Goal: Find contact information: Find contact information

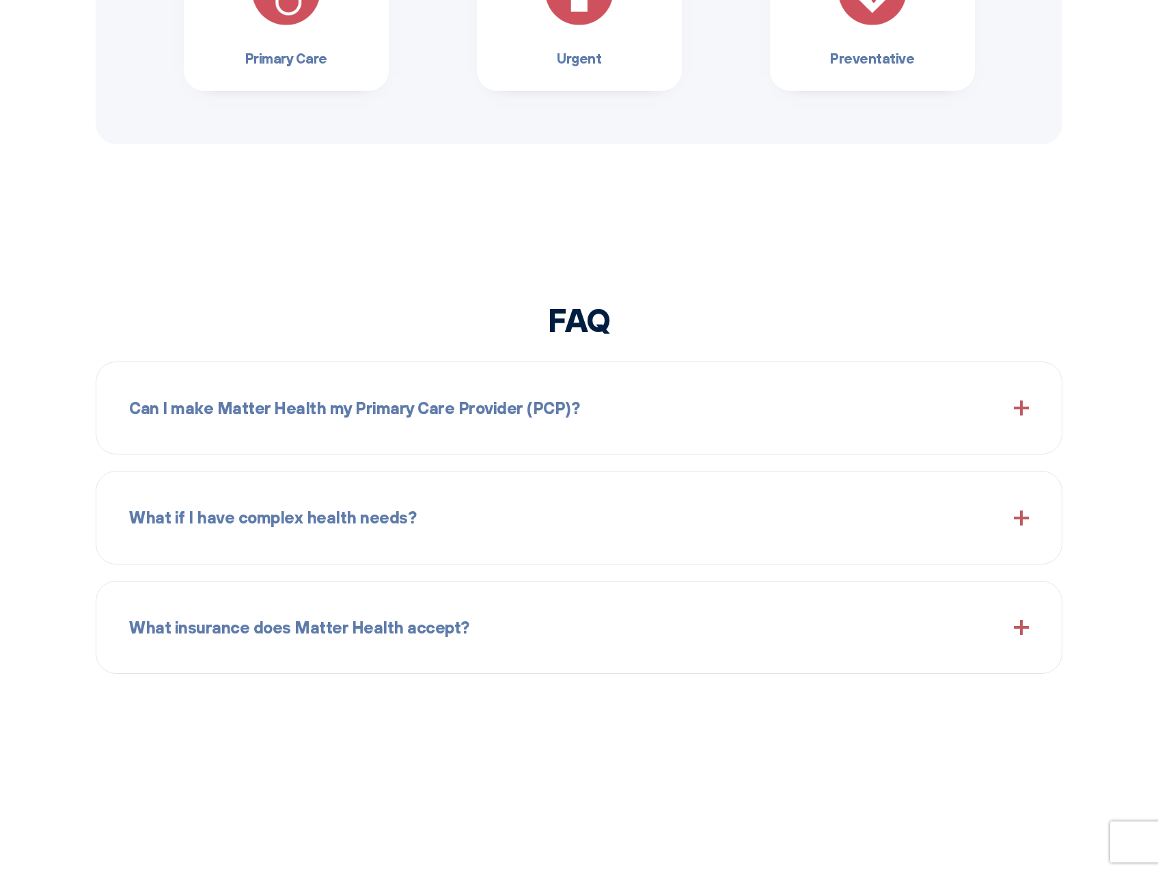
scroll to position [1504, 0]
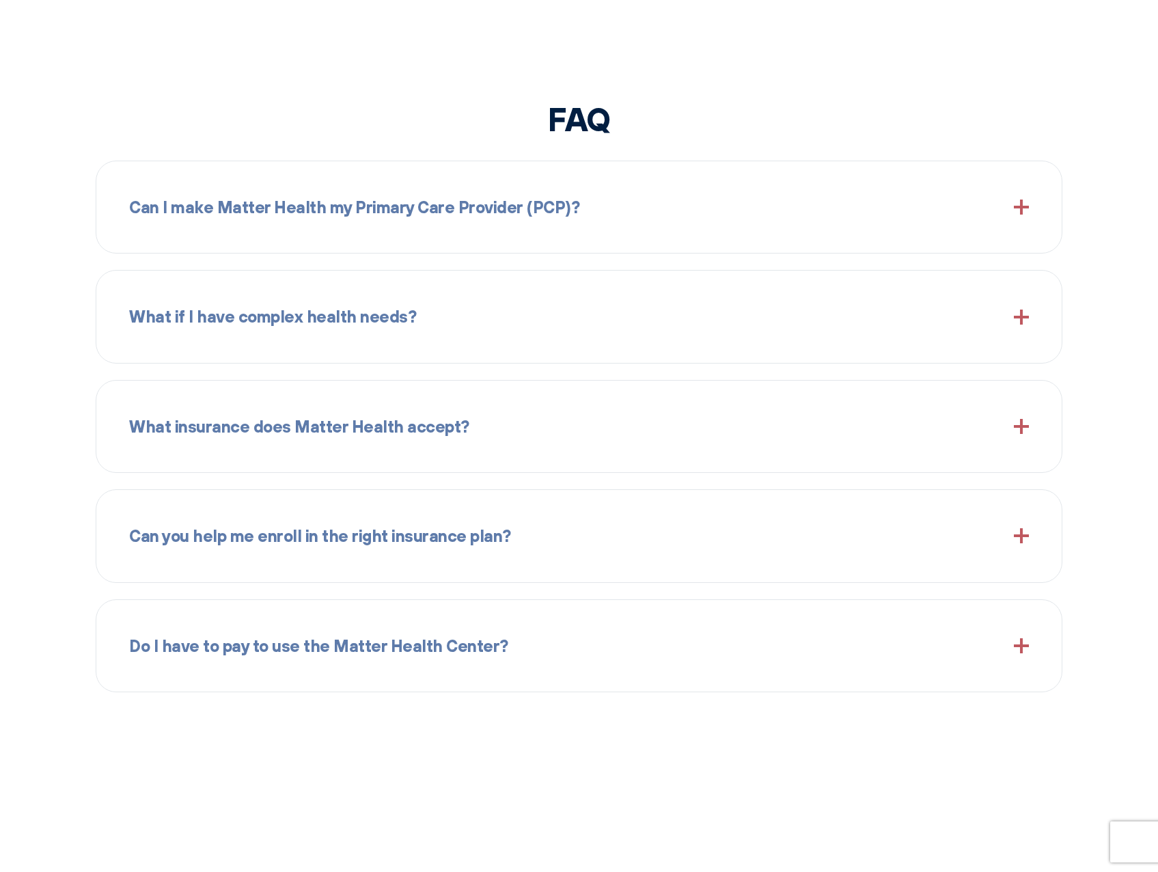
click at [229, 448] on div "What insurance does Matter Health accept?" at bounding box center [579, 426] width 900 height 59
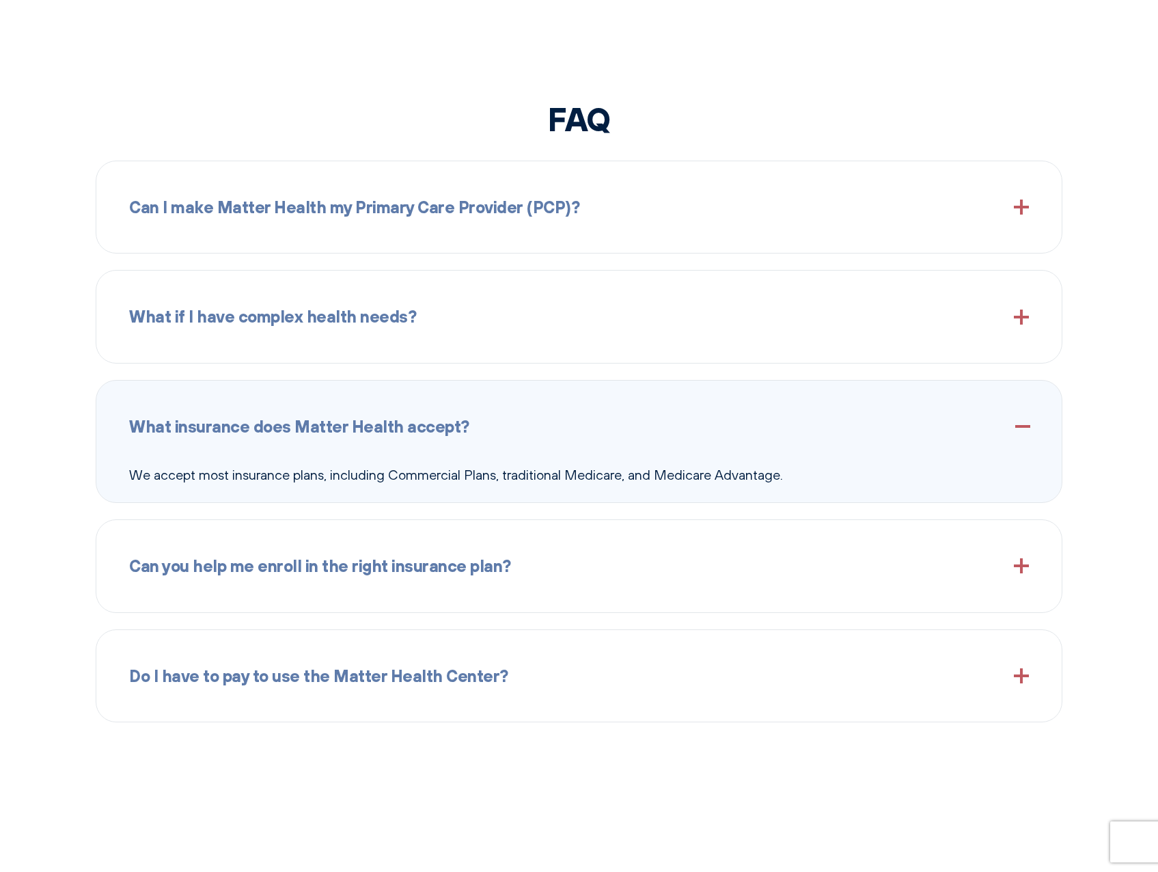
click at [231, 441] on div "What insurance does Matter Health accept?" at bounding box center [579, 426] width 900 height 59
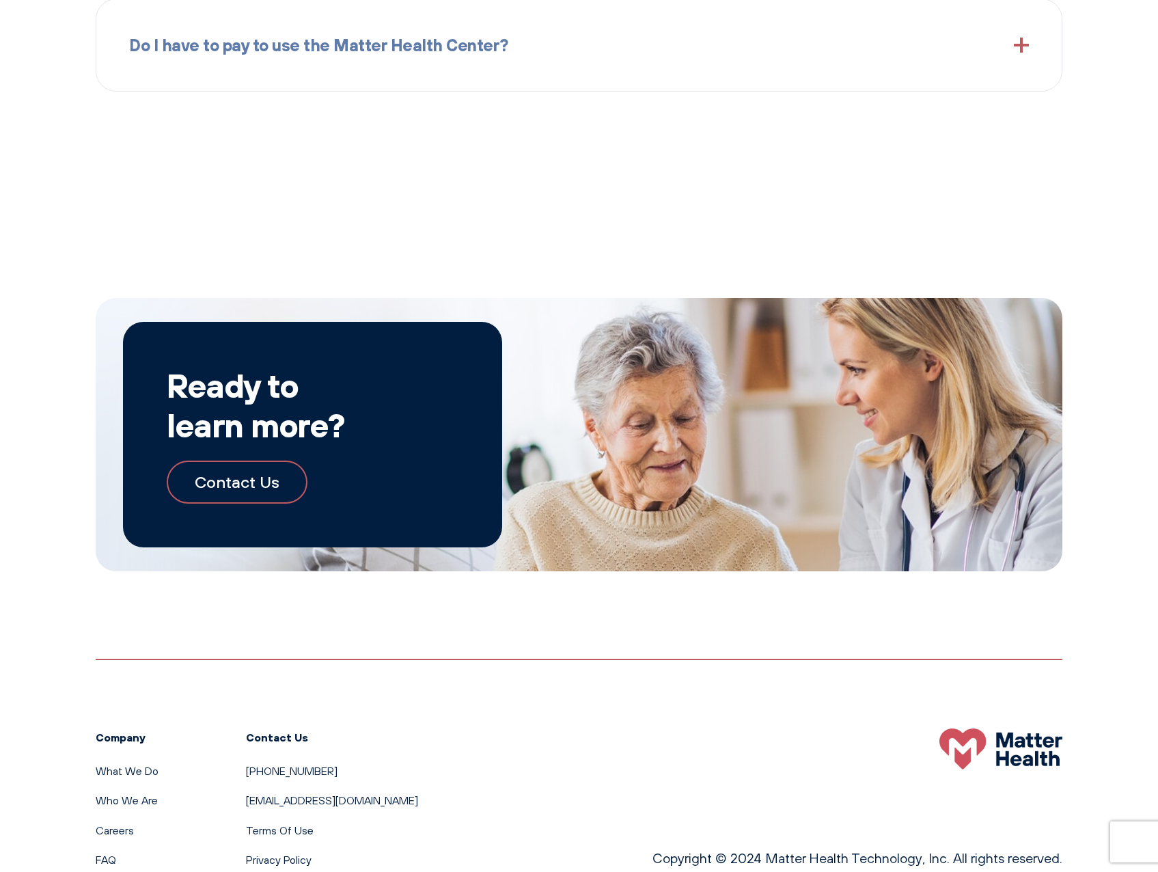
scroll to position [2169, 0]
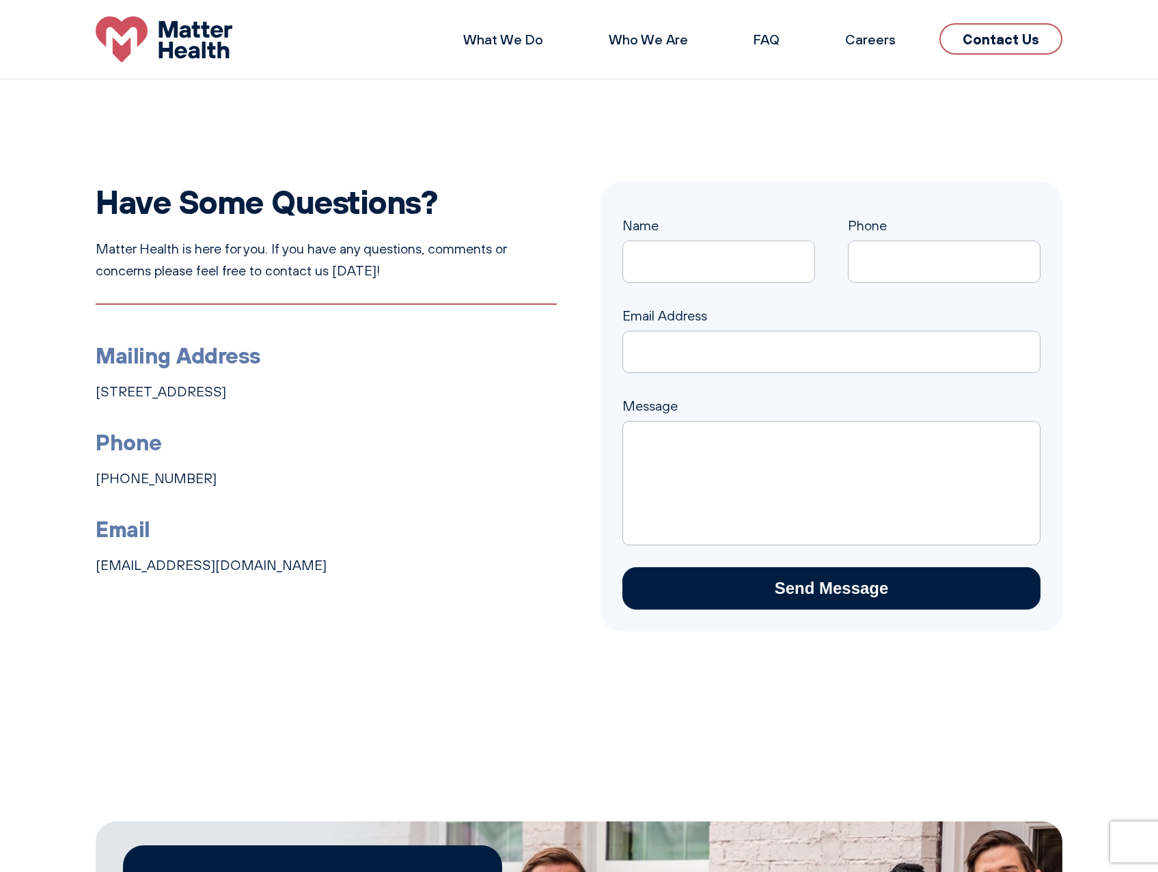
drag, startPoint x: 206, startPoint y: 476, endPoint x: 95, endPoint y: 478, distance: 111.4
click at [95, 478] on div "Have Some Questions? Matter Health is here for you. If you have any questions, …" at bounding box center [579, 407] width 1158 height 450
copy link "[PHONE_NUMBER]"
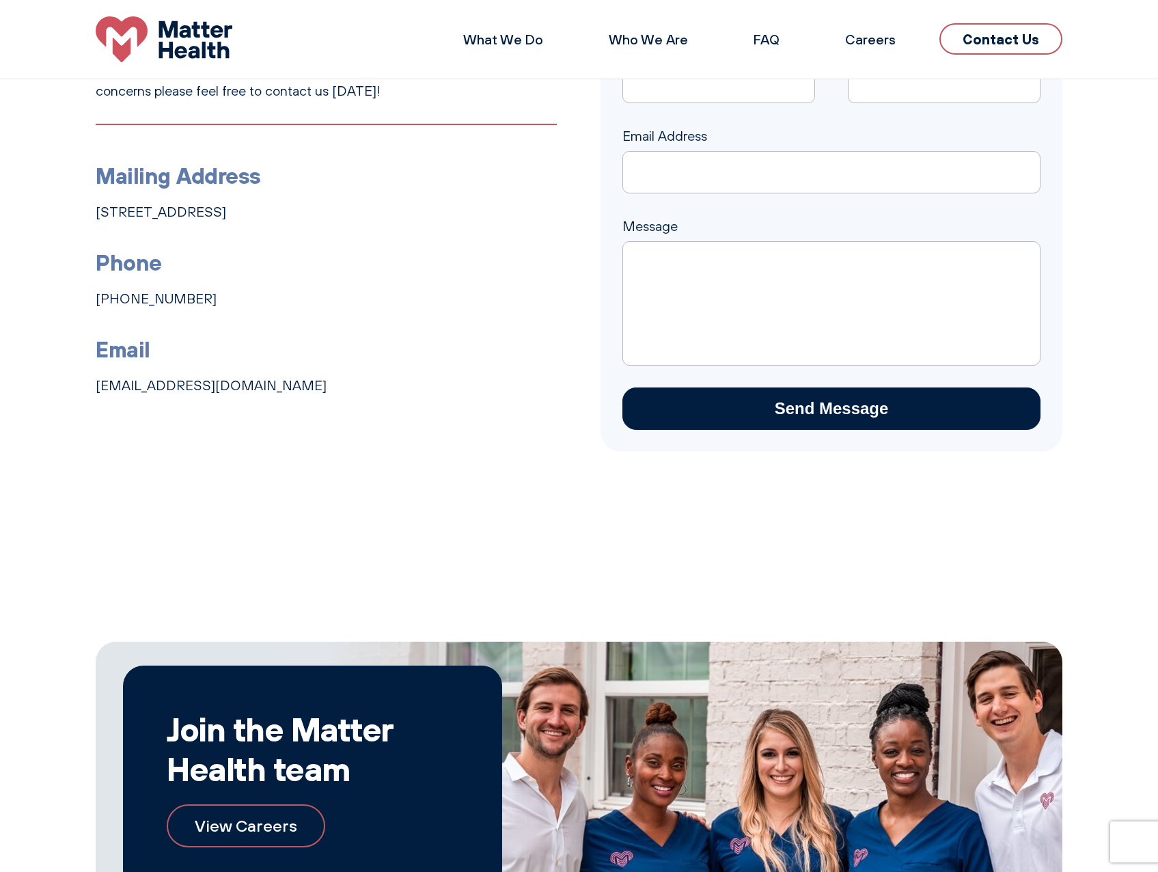
scroll to position [179, 0]
copy link "[PHONE_NUMBER]"
click at [241, 284] on li "Phone [PHONE_NUMBER]" at bounding box center [326, 277] width 461 height 65
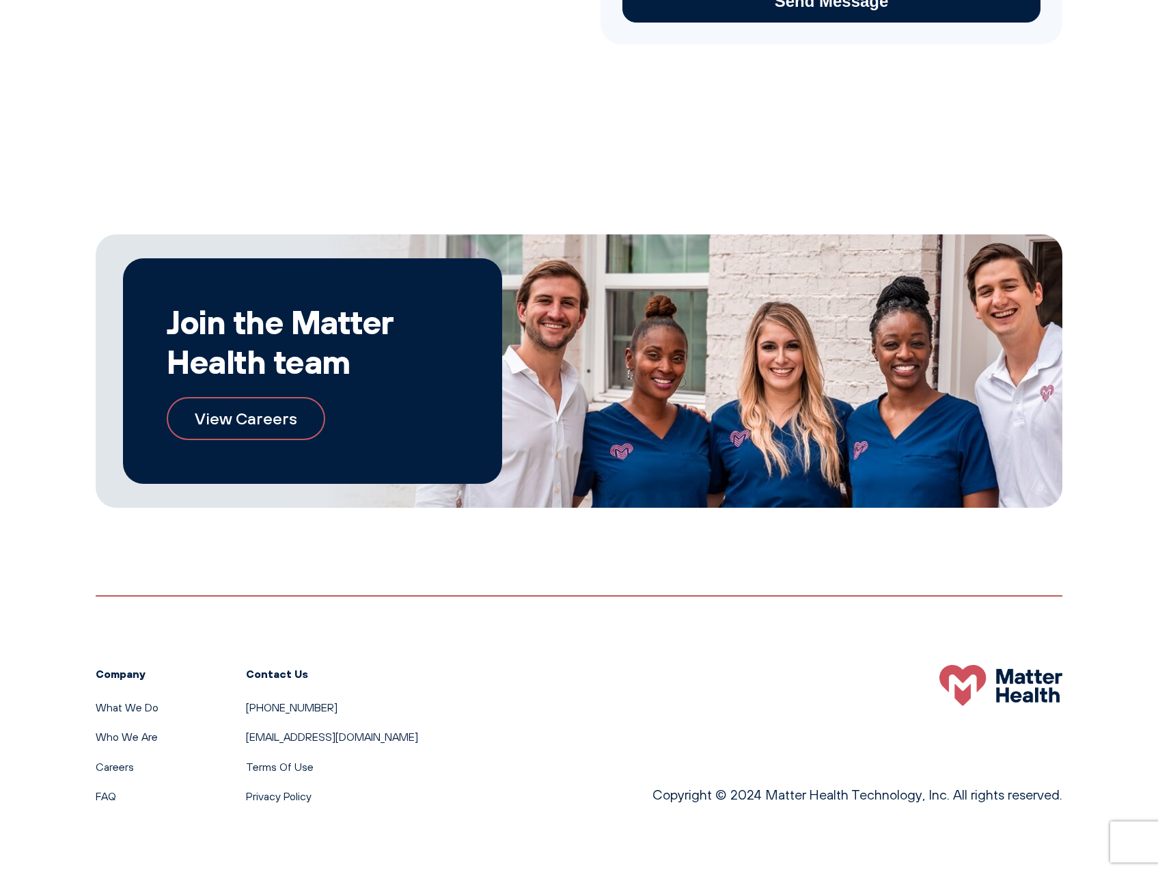
scroll to position [589, 0]
